Goal: Task Accomplishment & Management: Manage account settings

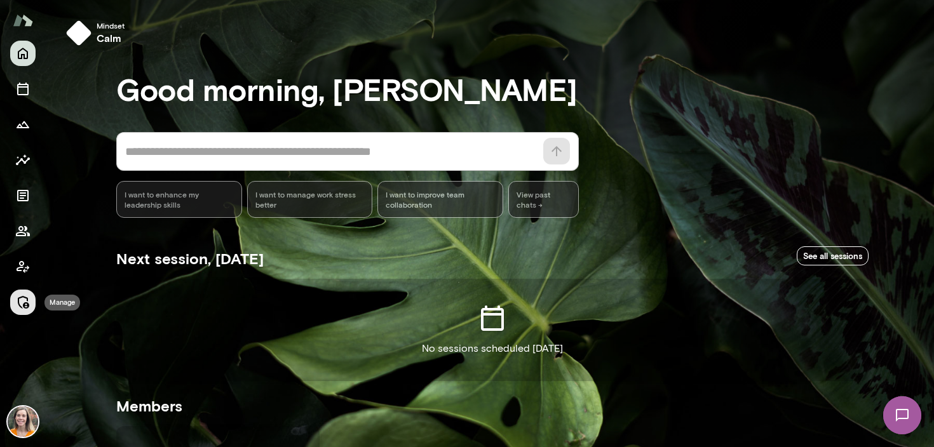
click at [23, 300] on icon "Manage" at bounding box center [22, 302] width 15 height 15
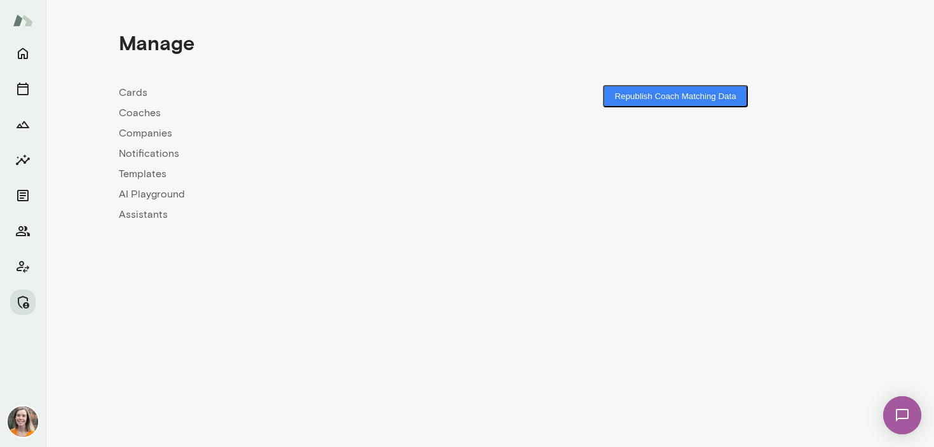
click at [135, 116] on link "Coaches" at bounding box center [304, 112] width 371 height 15
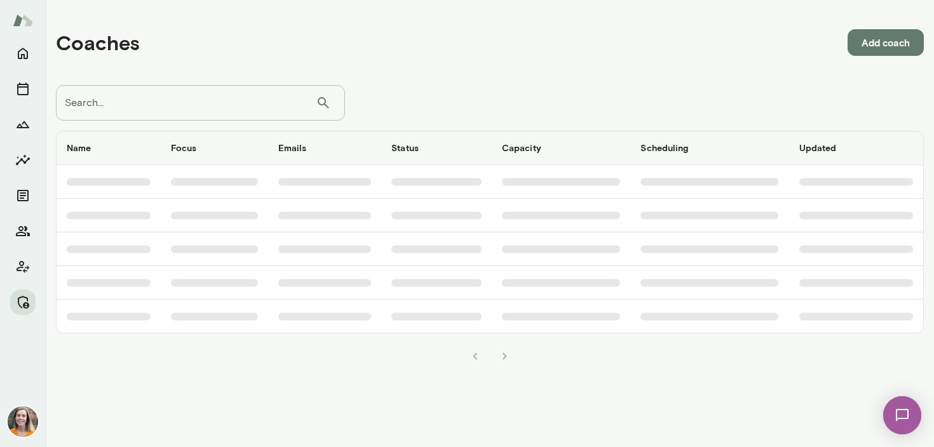
click at [187, 95] on input "Search..." at bounding box center [186, 103] width 260 height 36
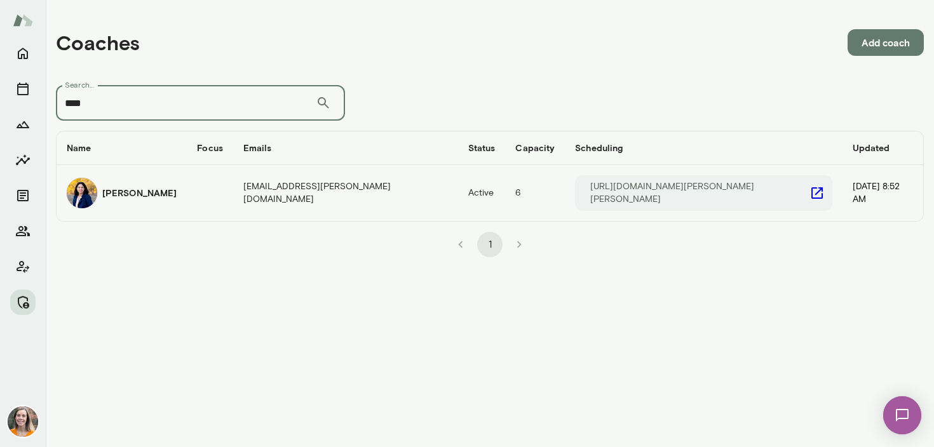
type input "****"
click at [231, 192] on td "coaches table" at bounding box center [210, 193] width 46 height 56
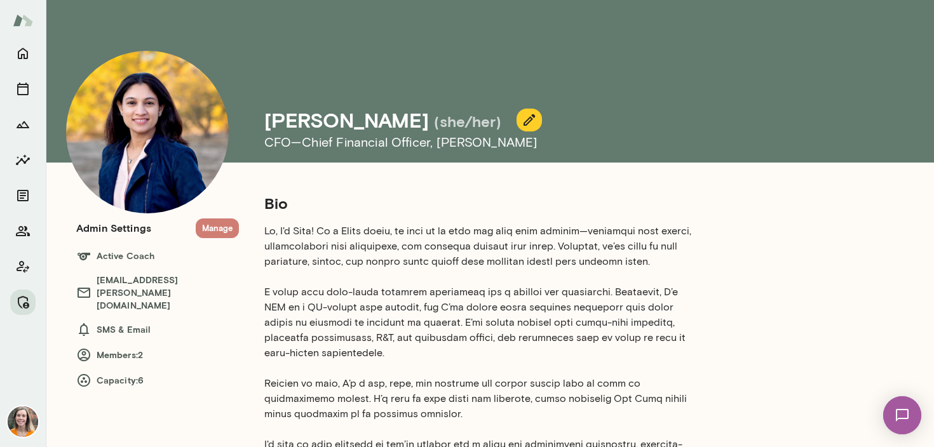
click at [219, 231] on button "Manage" at bounding box center [217, 229] width 43 height 20
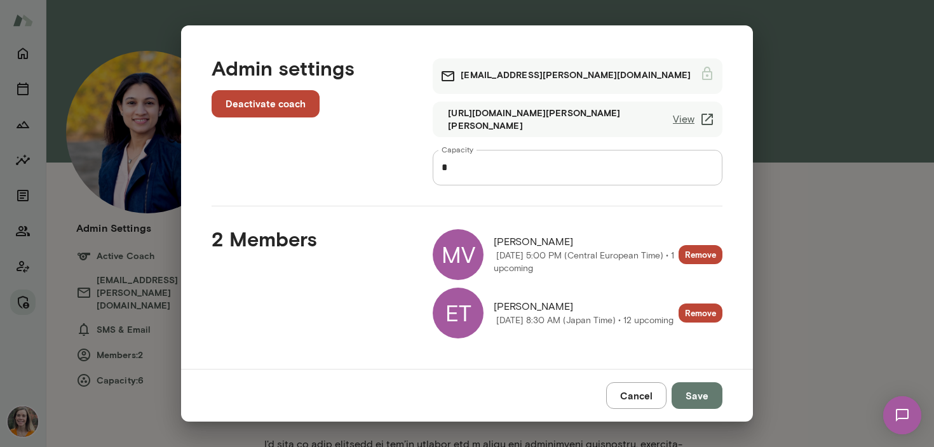
click at [465, 313] on div "ET" at bounding box center [458, 313] width 51 height 51
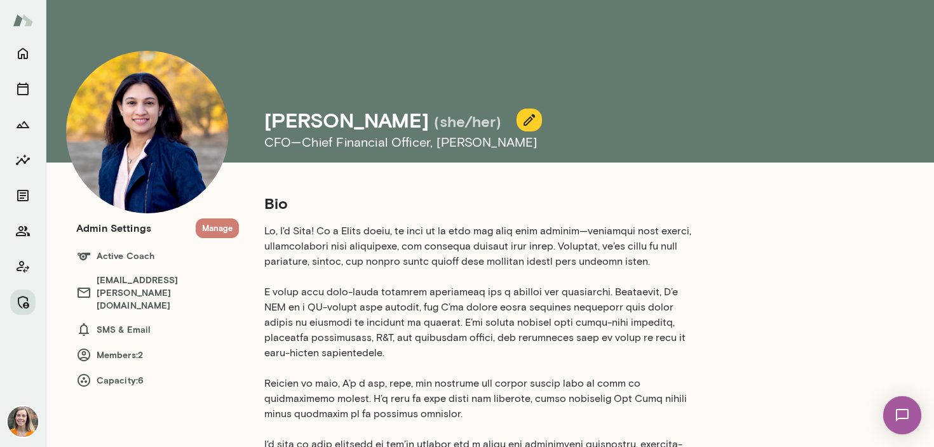
click at [216, 230] on button "Manage" at bounding box center [217, 229] width 43 height 20
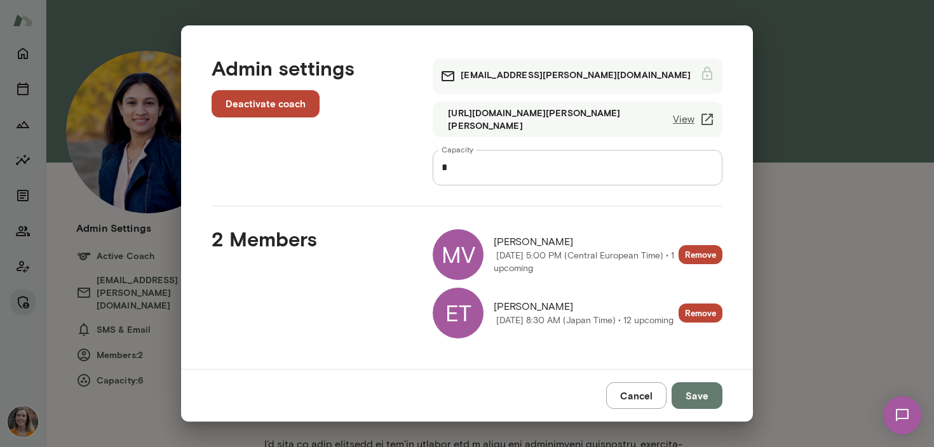
click at [463, 252] on div "MV" at bounding box center [458, 254] width 51 height 51
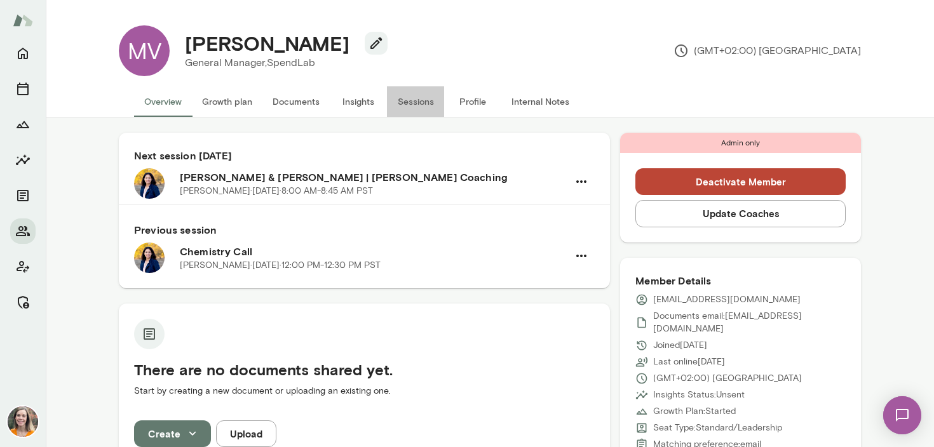
click at [421, 102] on button "Sessions" at bounding box center [415, 101] width 57 height 31
